Goal: Check status: Check status

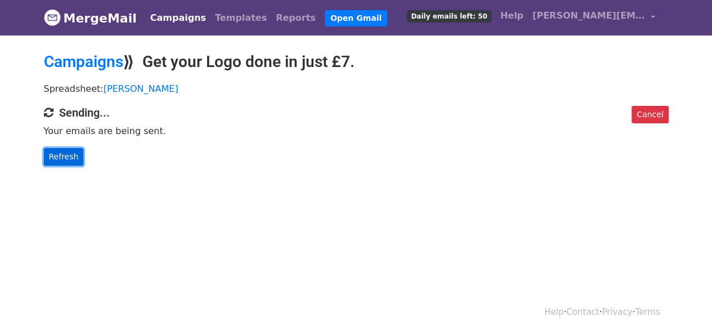
click at [73, 158] on link "Refresh" at bounding box center [64, 156] width 40 height 17
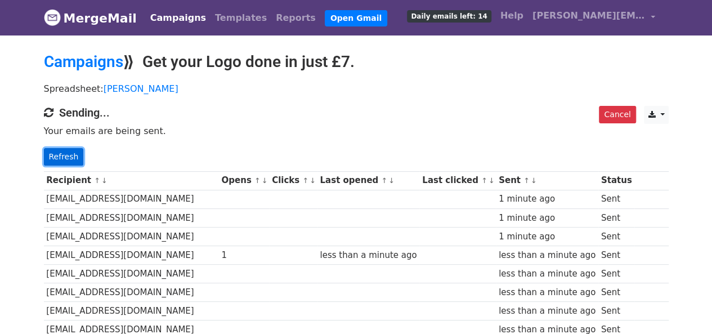
click at [68, 152] on link "Refresh" at bounding box center [64, 156] width 40 height 17
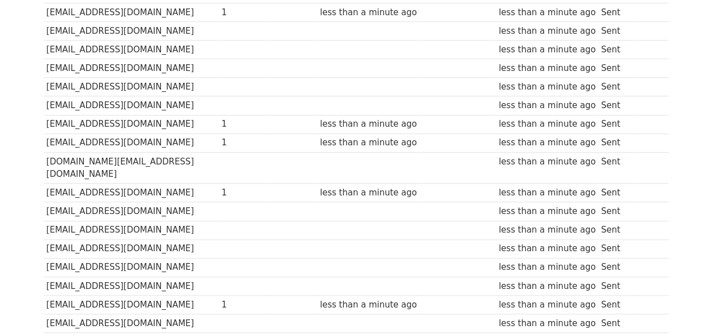
scroll to position [394, 0]
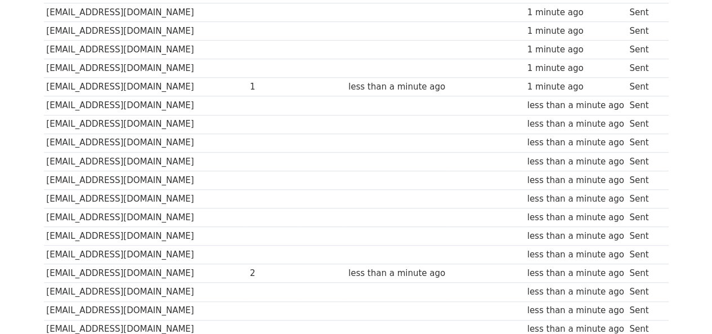
scroll to position [632, 0]
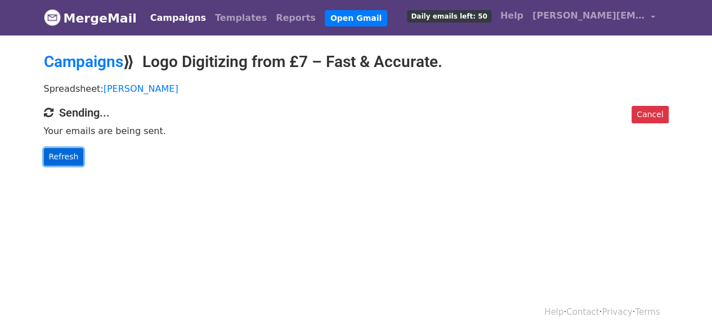
click at [59, 156] on link "Refresh" at bounding box center [64, 156] width 40 height 17
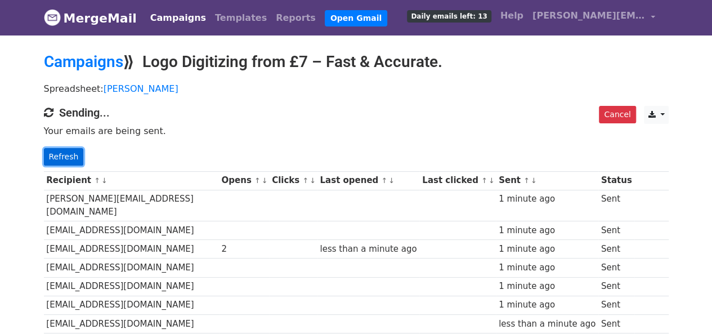
click at [61, 154] on link "Refresh" at bounding box center [64, 156] width 40 height 17
click at [81, 153] on p "Refresh" at bounding box center [356, 156] width 624 height 17
click at [79, 154] on p "Refresh" at bounding box center [356, 156] width 624 height 17
click at [74, 155] on link "Refresh" at bounding box center [64, 156] width 40 height 17
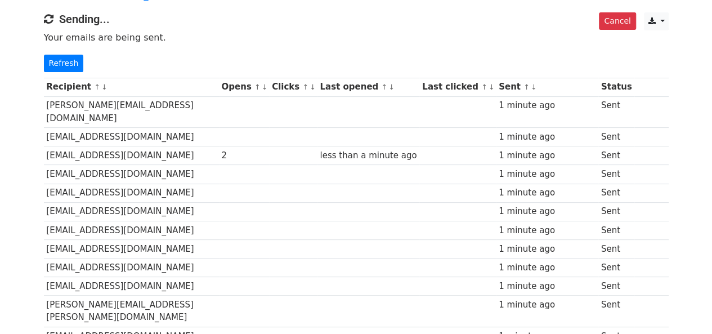
scroll to position [32, 0]
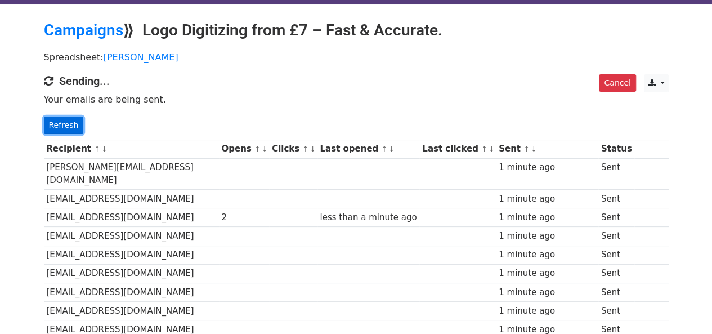
click at [74, 130] on link "Refresh" at bounding box center [64, 124] width 40 height 17
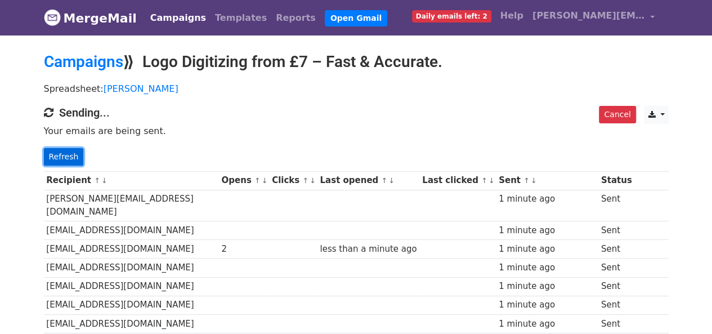
click at [77, 151] on link "Refresh" at bounding box center [64, 156] width 40 height 17
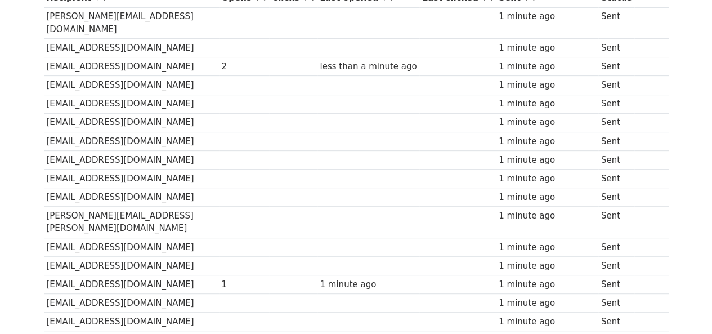
scroll to position [281, 0]
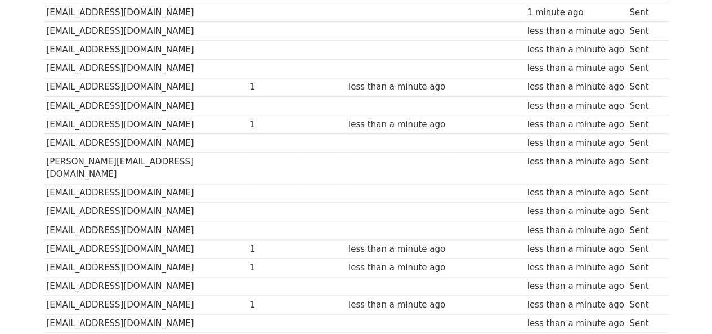
scroll to position [873, 0]
